Goal: Task Accomplishment & Management: Use online tool/utility

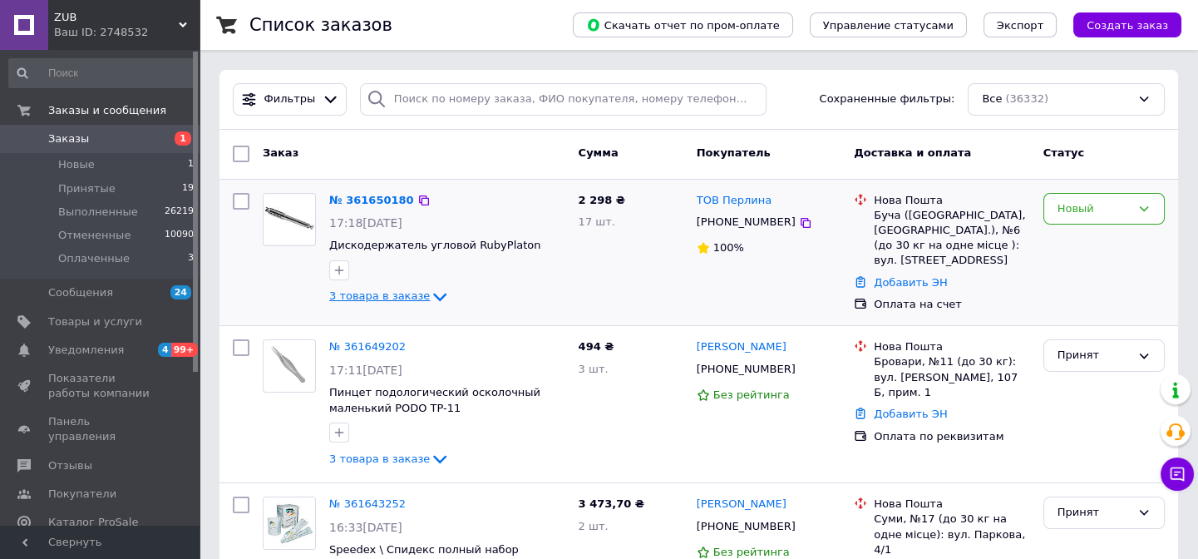
click at [398, 293] on span "3 товара в заказе" at bounding box center [379, 296] width 101 height 12
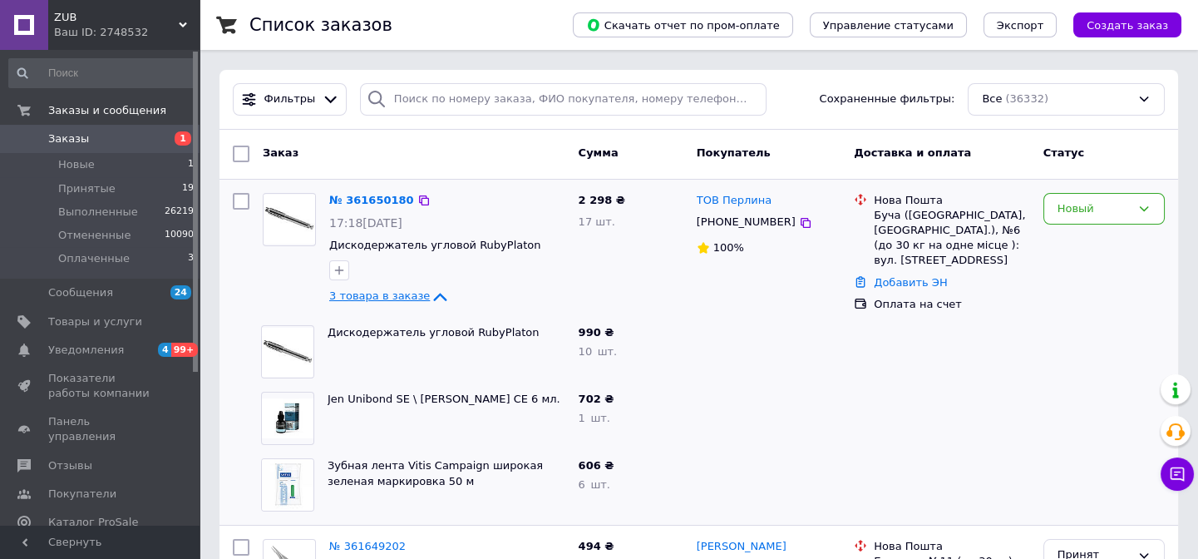
click at [398, 293] on span "3 товара в заказе" at bounding box center [379, 296] width 101 height 12
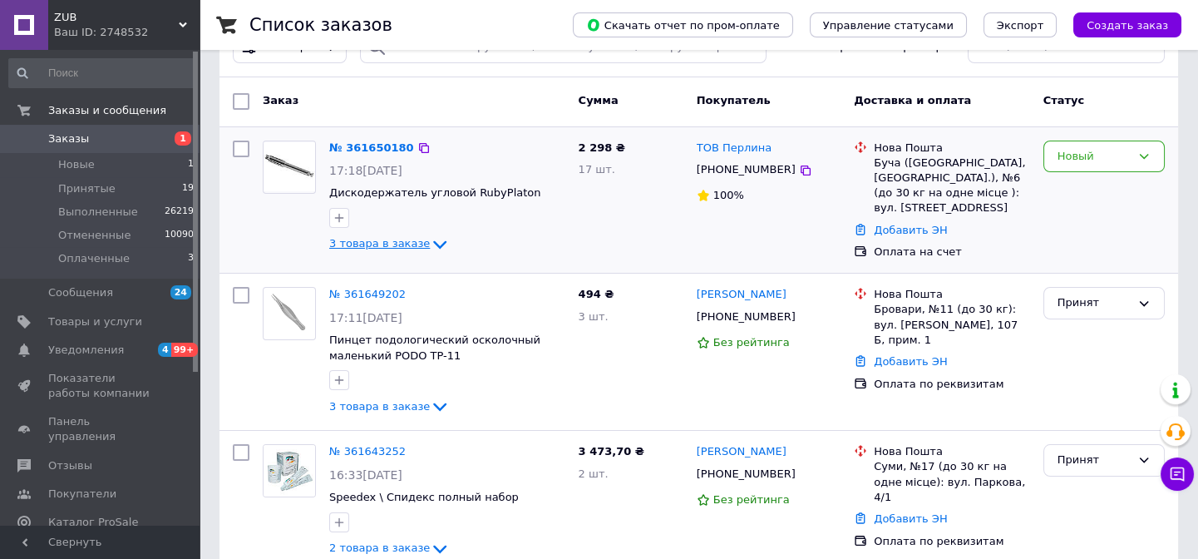
scroll to position [75, 0]
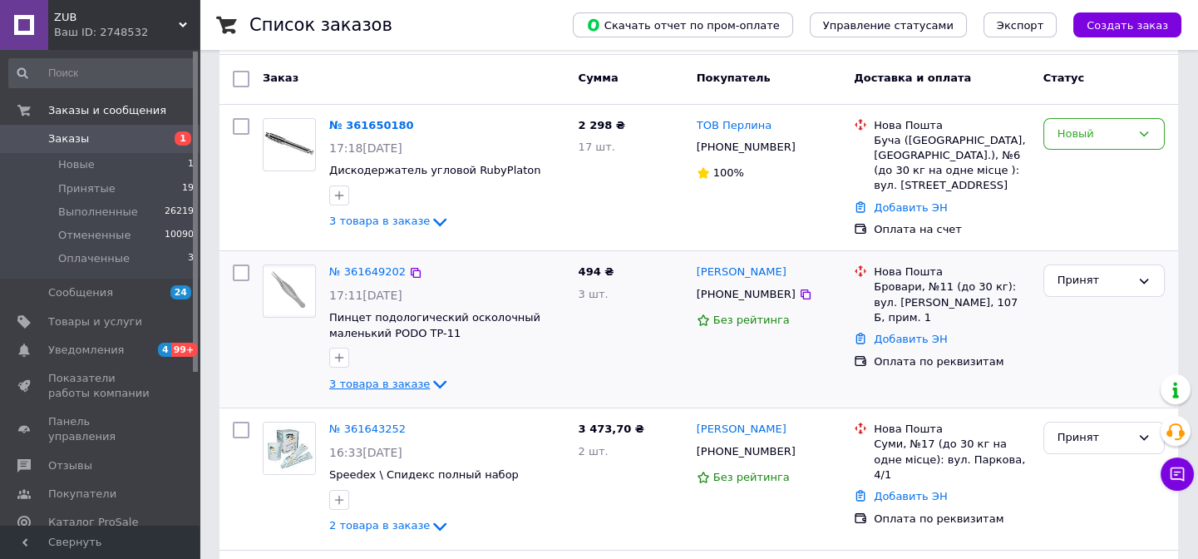
click at [405, 382] on span "3 товара в заказе" at bounding box center [379, 383] width 101 height 12
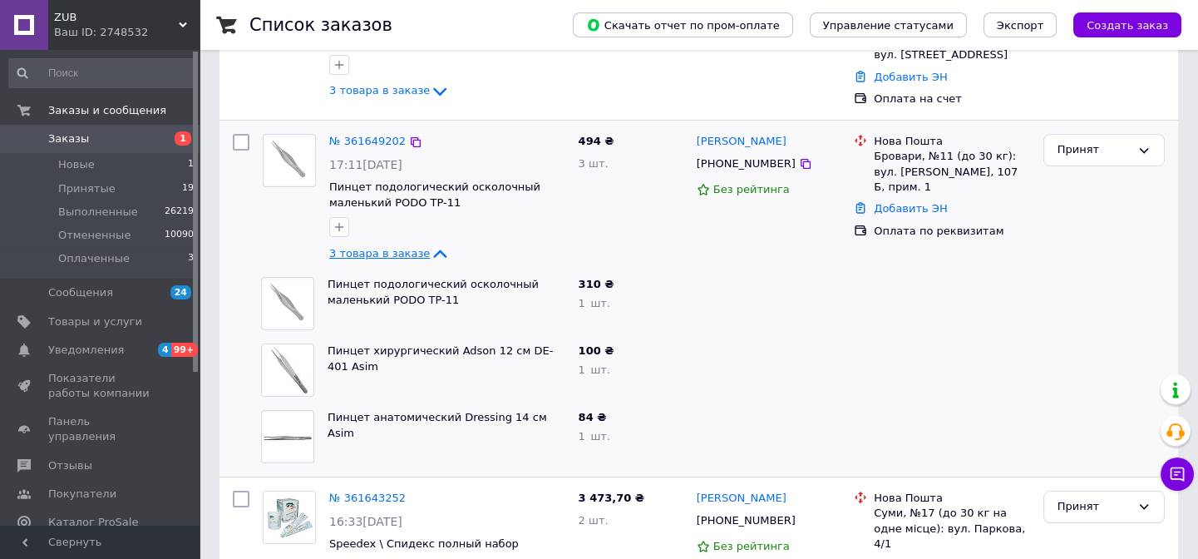
scroll to position [226, 0]
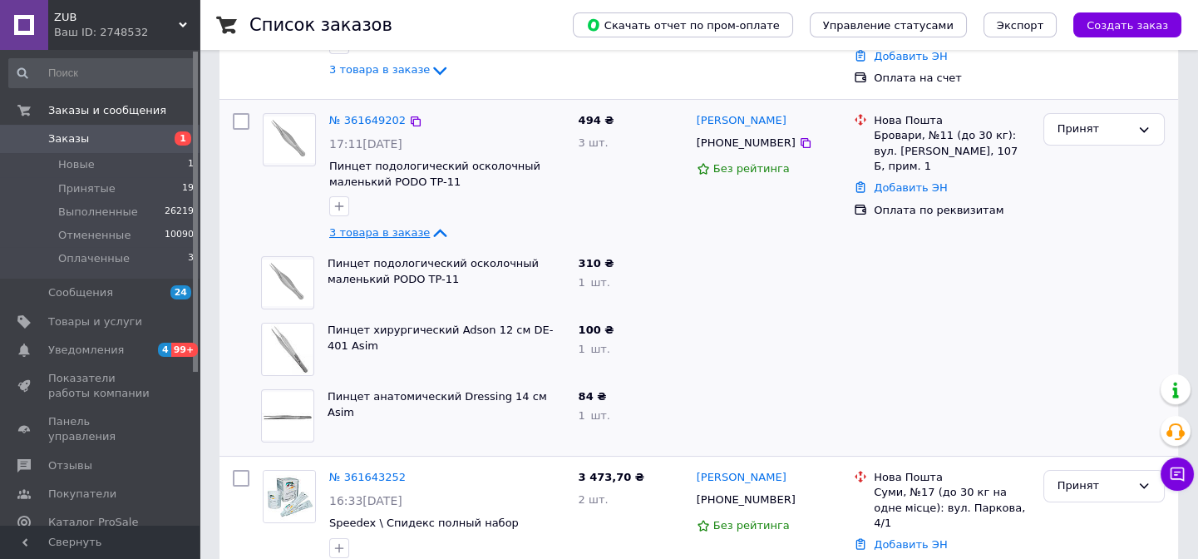
click at [400, 233] on span "3 товара в заказе" at bounding box center [379, 232] width 101 height 12
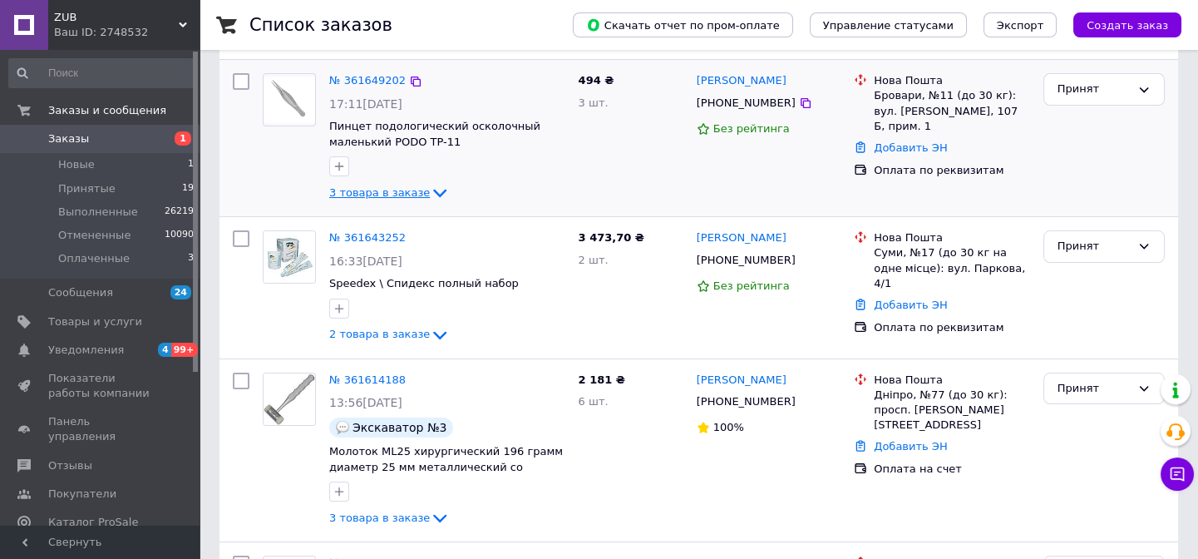
scroll to position [302, 0]
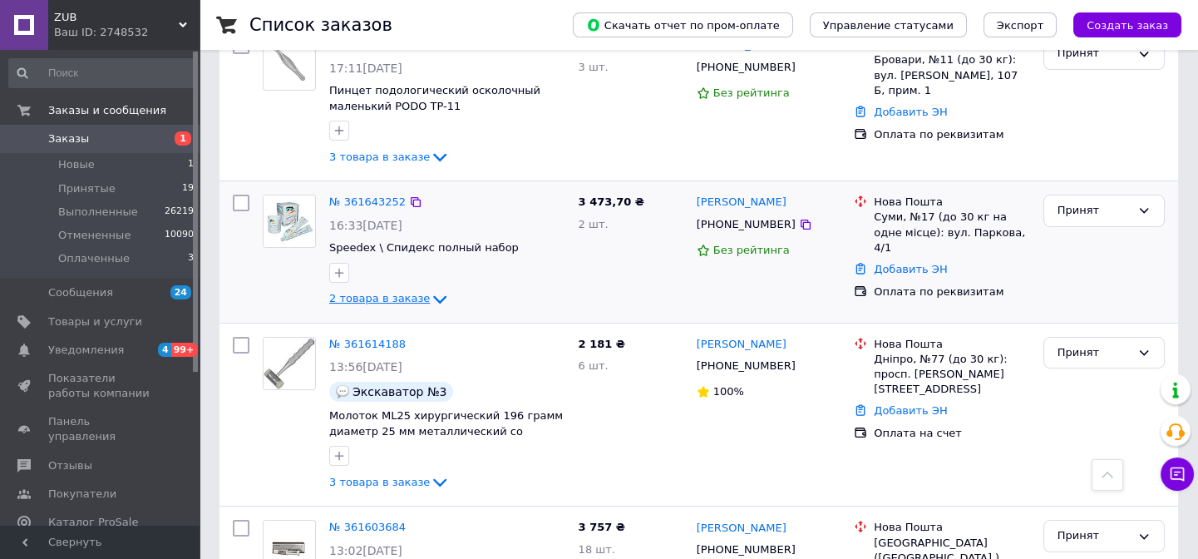
click at [393, 301] on span "2 товара в заказе" at bounding box center [379, 298] width 101 height 12
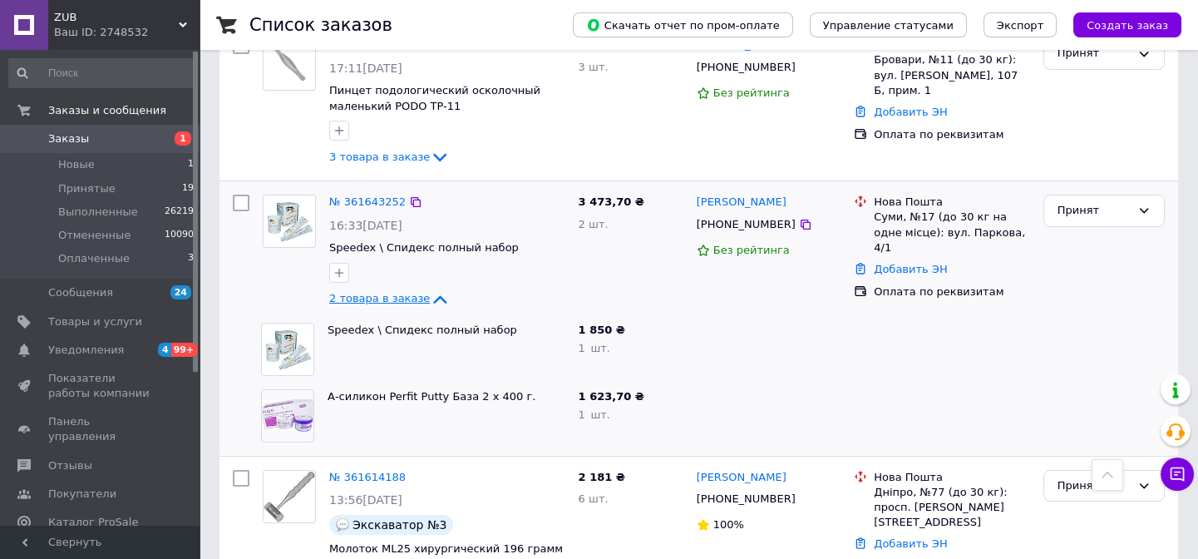
click at [392, 299] on span "2 товара в заказе" at bounding box center [379, 298] width 101 height 12
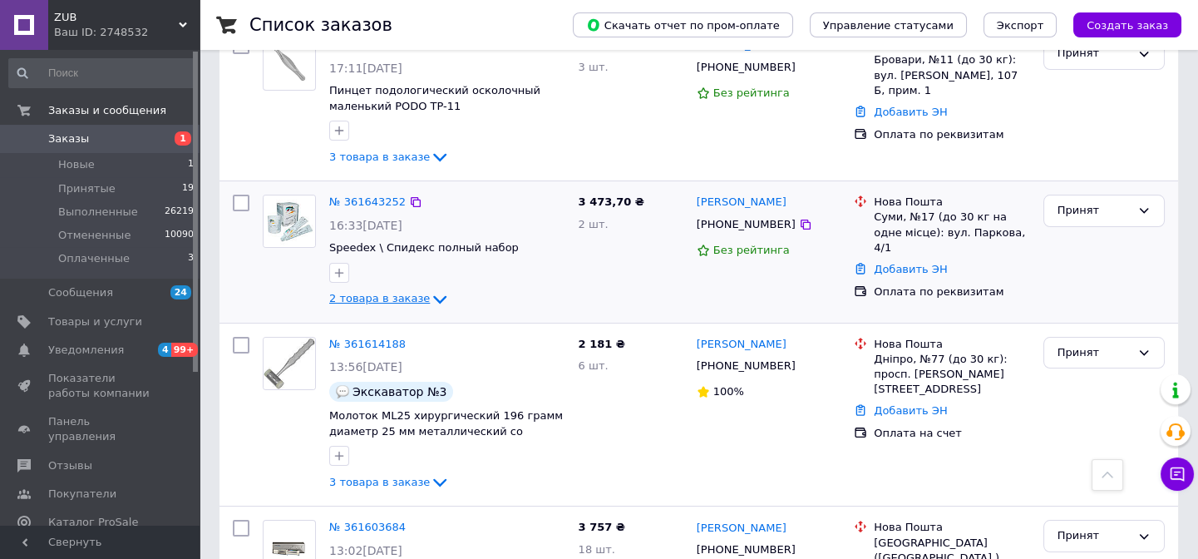
click at [392, 299] on span "2 товара в заказе" at bounding box center [379, 298] width 101 height 12
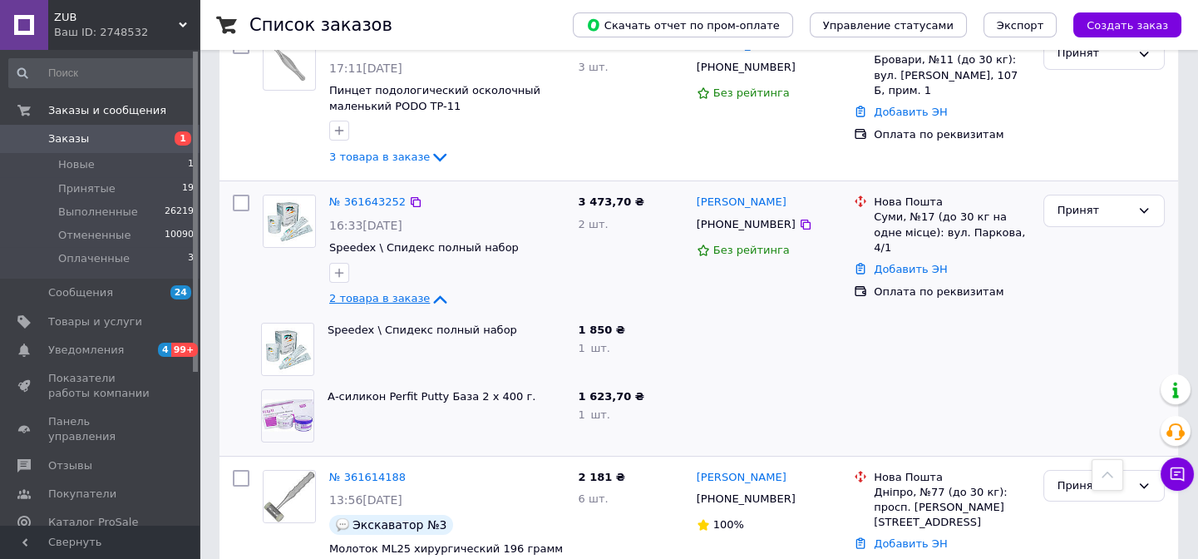
click at [392, 299] on span "2 товара в заказе" at bounding box center [379, 298] width 101 height 12
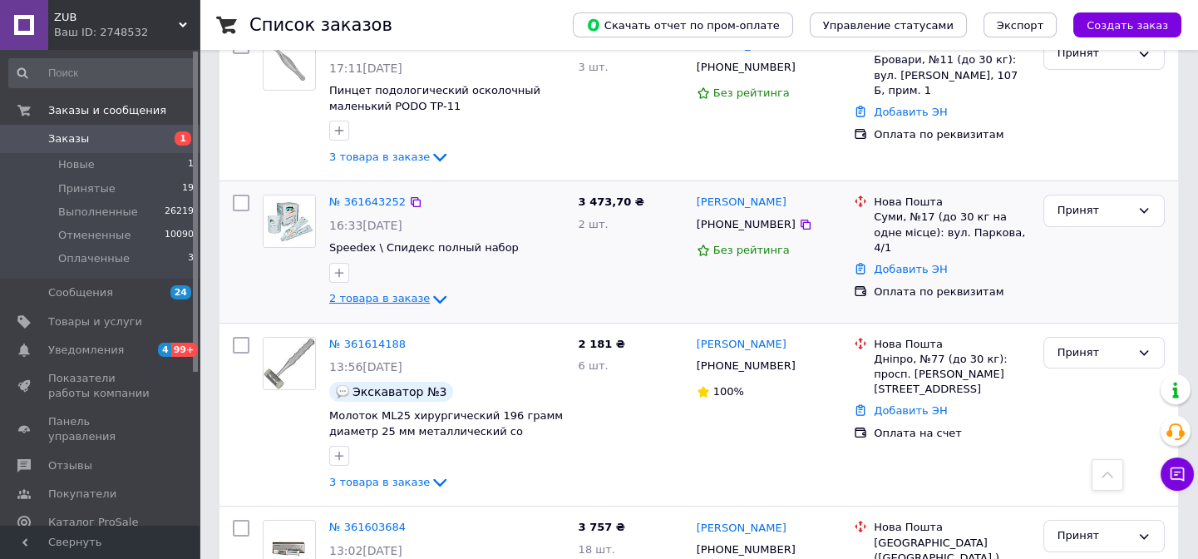
click at [397, 296] on span "2 товара в заказе" at bounding box center [379, 298] width 101 height 12
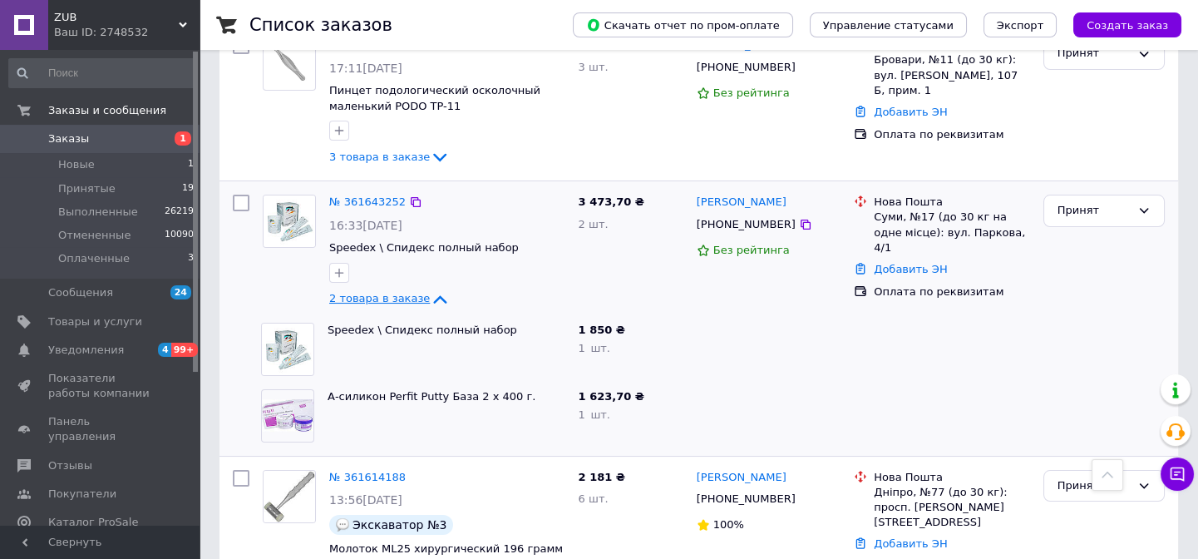
click at [397, 296] on span "2 товара в заказе" at bounding box center [379, 298] width 101 height 12
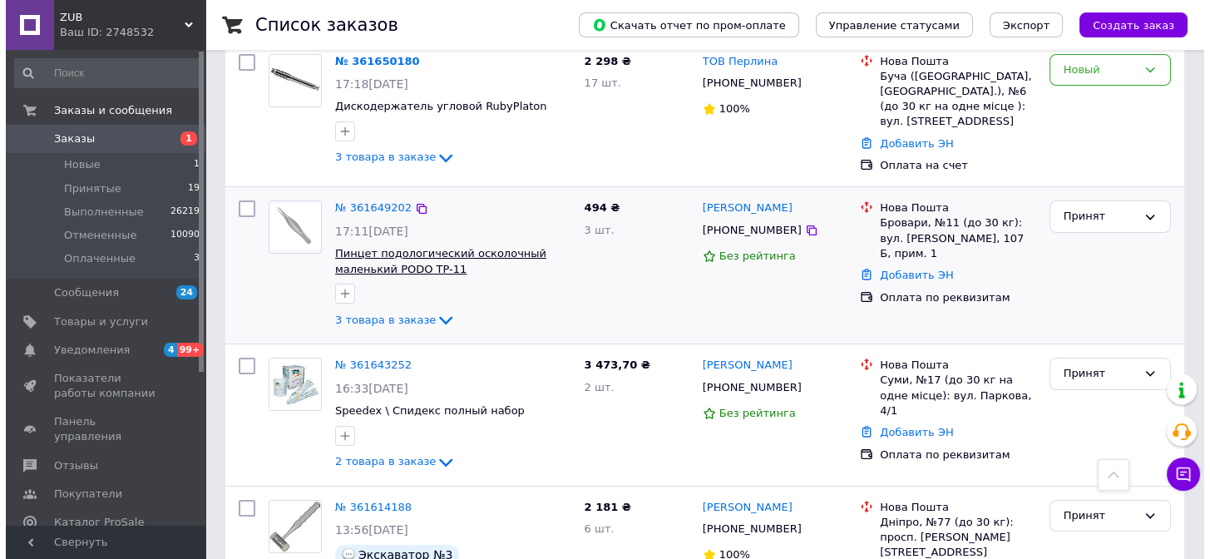
scroll to position [0, 0]
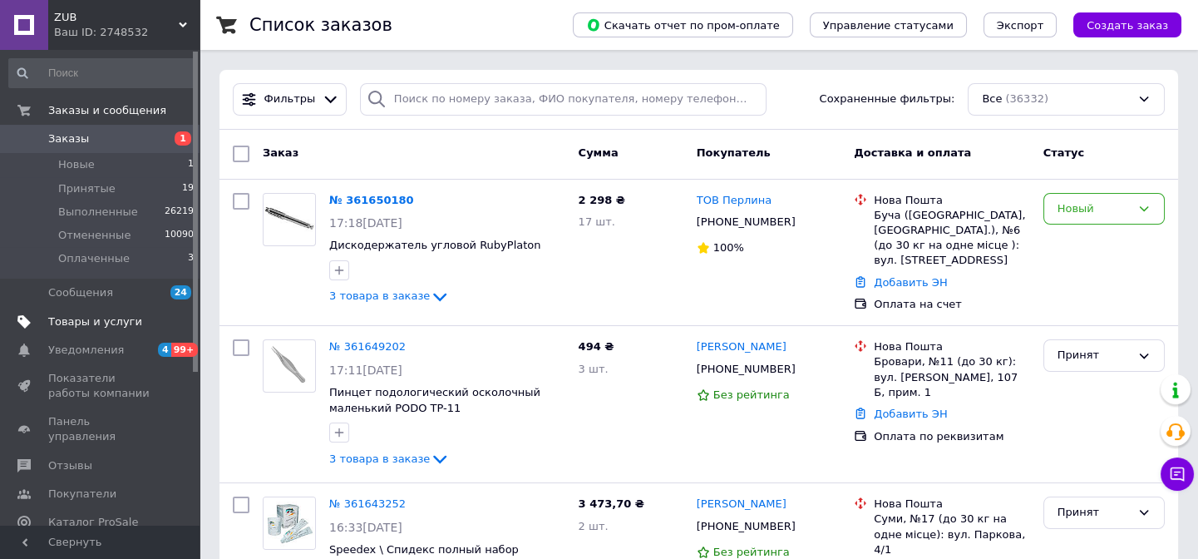
click at [103, 312] on link "Товары и услуги" at bounding box center [102, 322] width 204 height 28
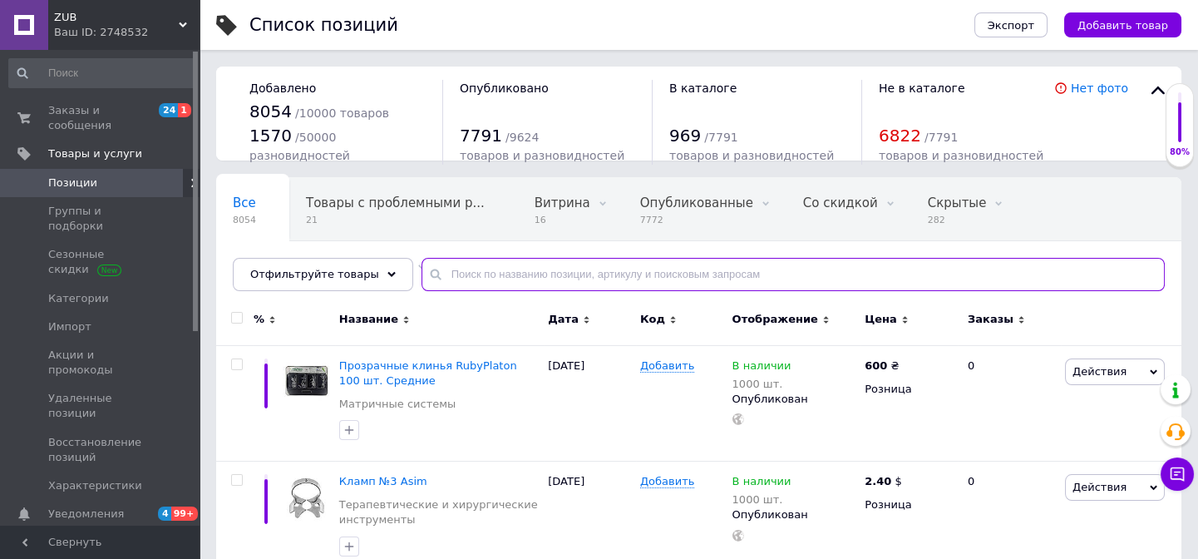
click at [469, 271] on input "text" at bounding box center [793, 274] width 743 height 33
paste input "Плаггер двухсторонний 1/2 Asim"
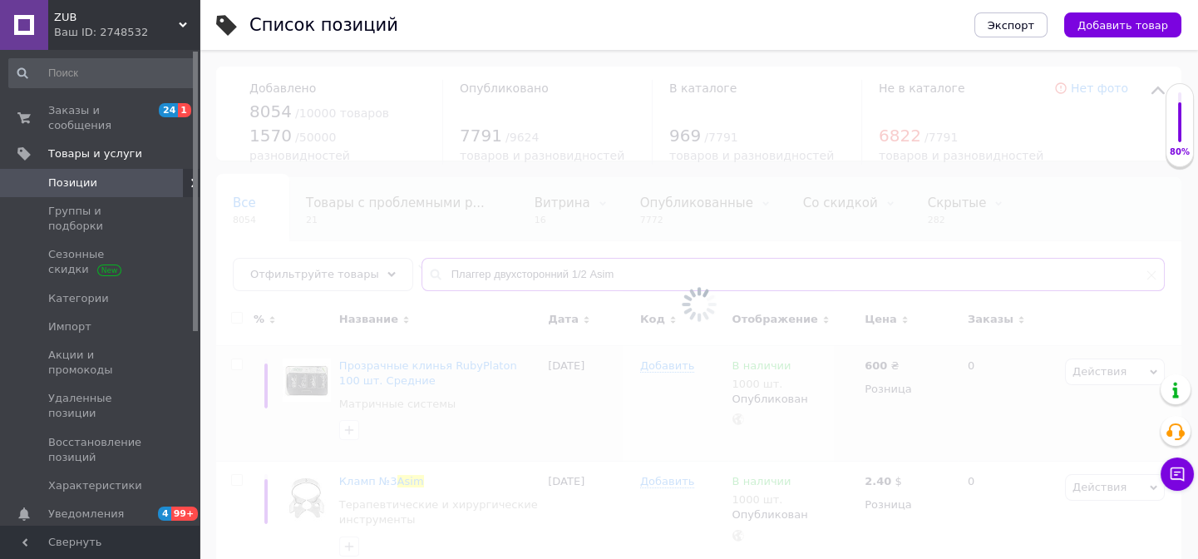
type input "Плаггер двухсторонний 1/2 Asim"
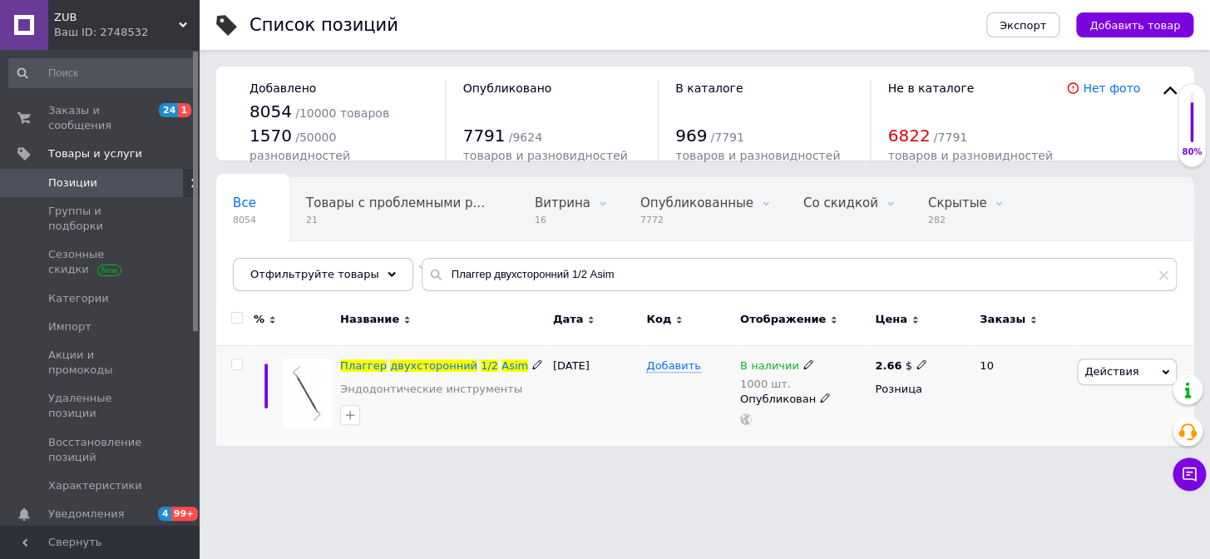
click at [916, 362] on use at bounding box center [920, 363] width 9 height 9
drag, startPoint x: 980, startPoint y: 343, endPoint x: 928, endPoint y: 350, distance: 52.9
click at [928, 350] on div "Цена 2.66 Валюта $ € CHF ₴ £ ¥ PLN ₸ MDL HUF KGS CN¥ TRY ₩ lei" at bounding box center [1039, 367] width 226 height 139
type input "95"
click at [988, 412] on span "$" at bounding box center [1015, 411] width 160 height 32
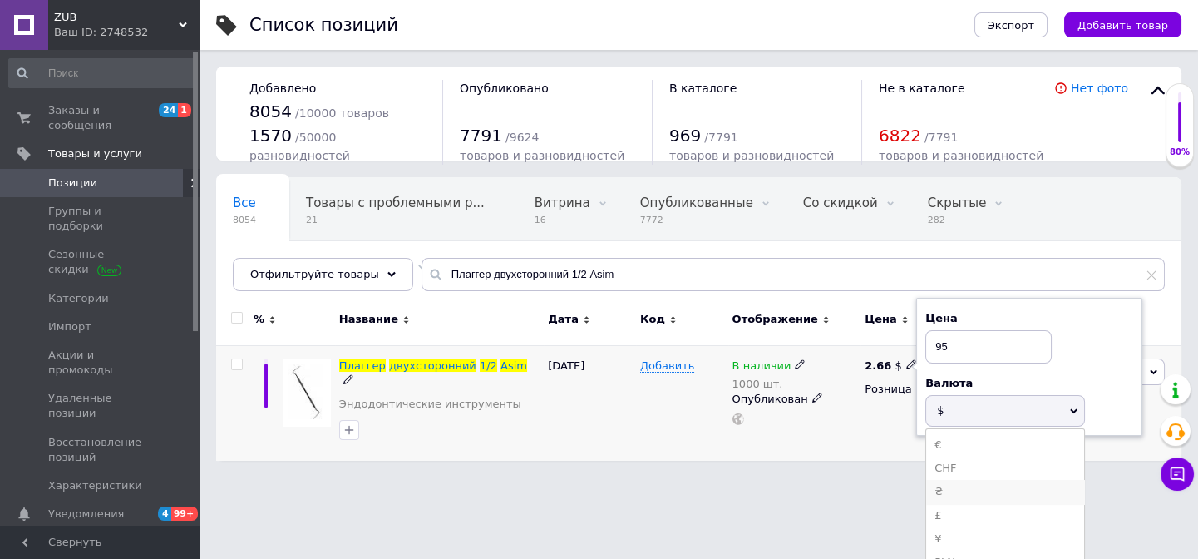
click at [939, 488] on li "₴" at bounding box center [1005, 491] width 158 height 23
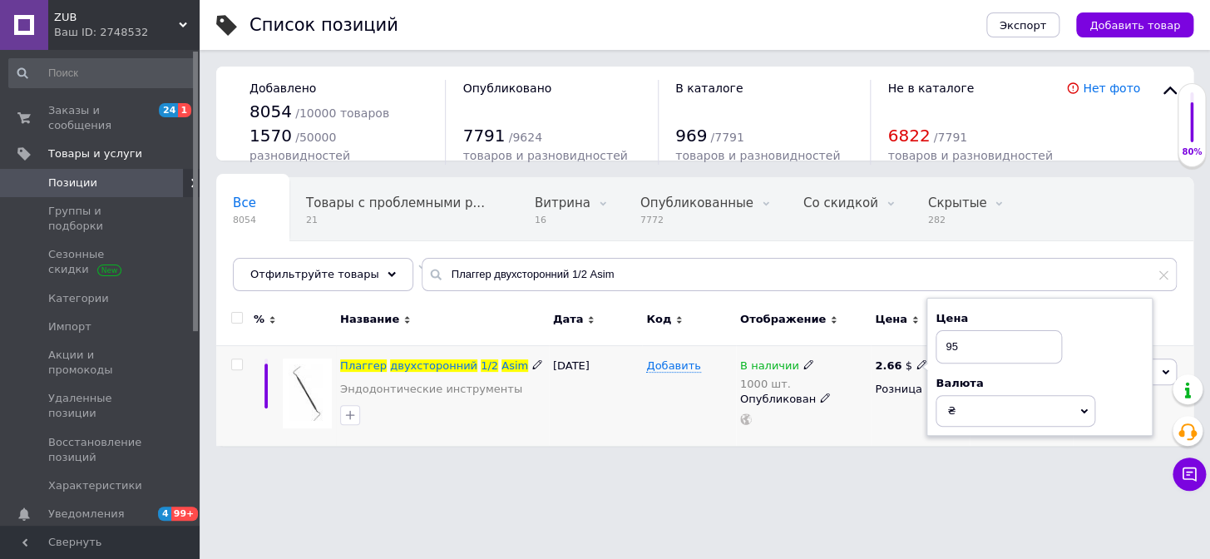
click at [836, 427] on div "В наличии 1000 шт. Опубликован" at bounding box center [803, 395] width 135 height 101
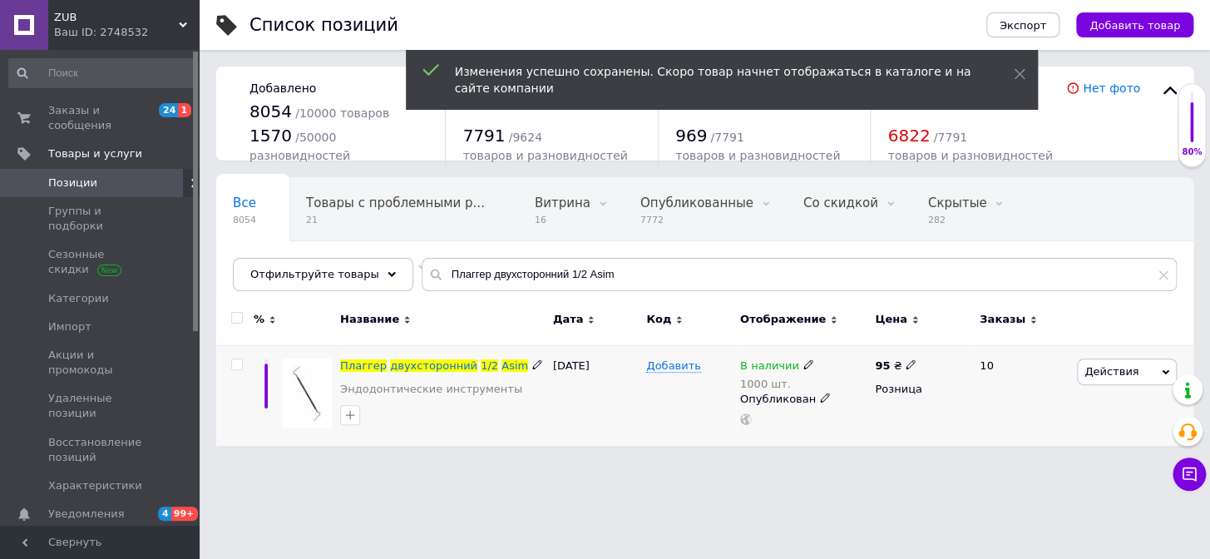
click at [1137, 367] on span "Действия" at bounding box center [1127, 371] width 100 height 27
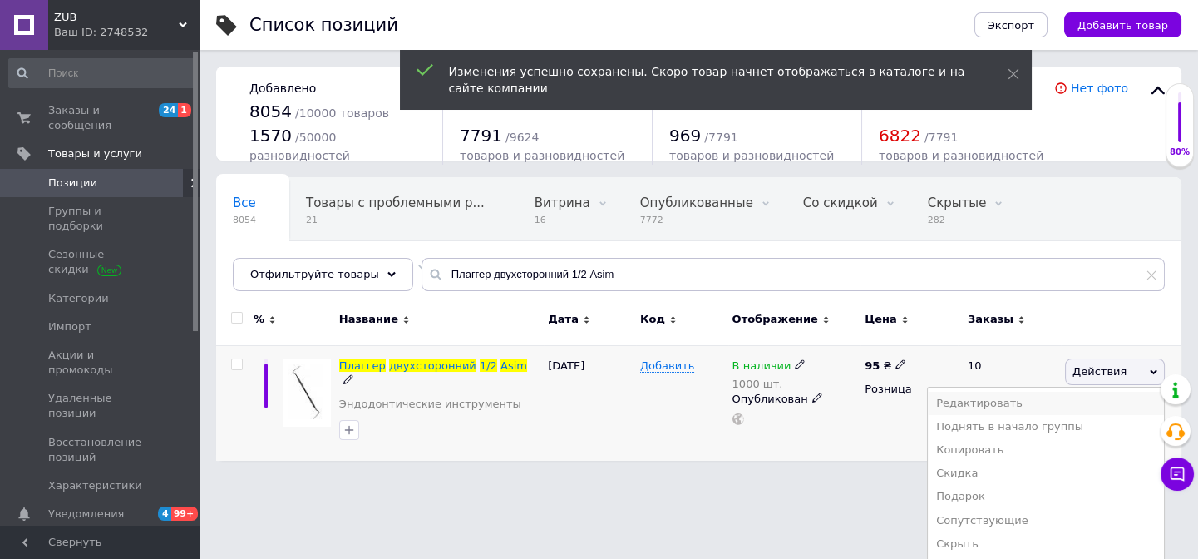
click at [1014, 400] on li "Редактировать" at bounding box center [1046, 403] width 236 height 23
